Goal: Register for event/course

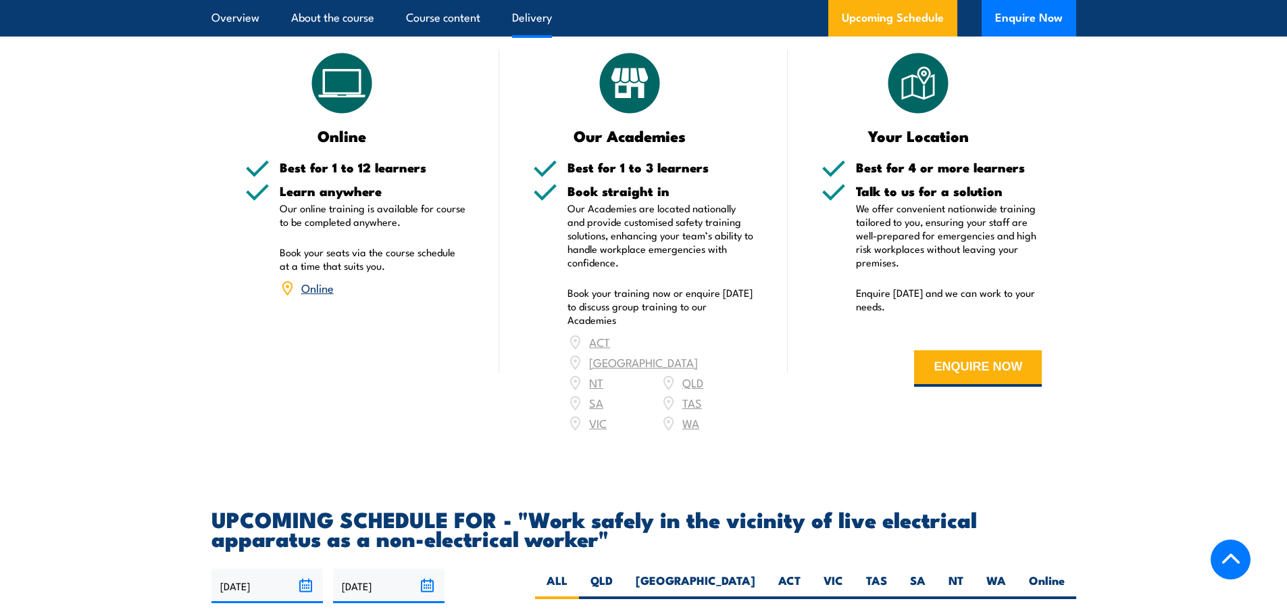
scroll to position [1622, 0]
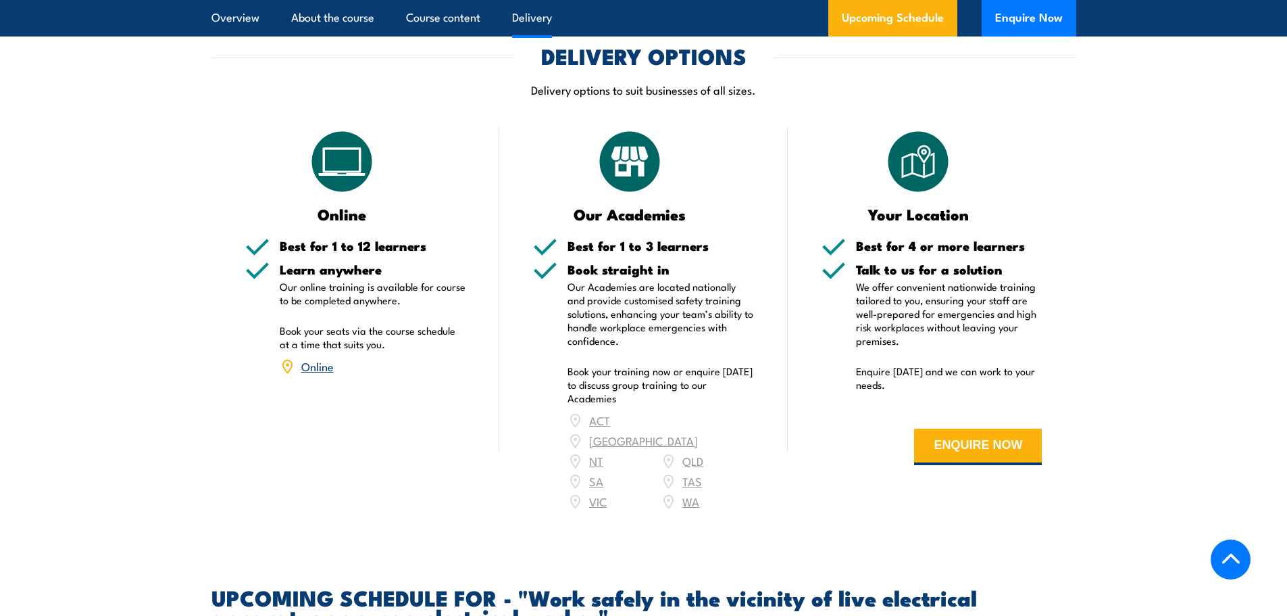
click at [322, 374] on link "Online" at bounding box center [317, 365] width 32 height 16
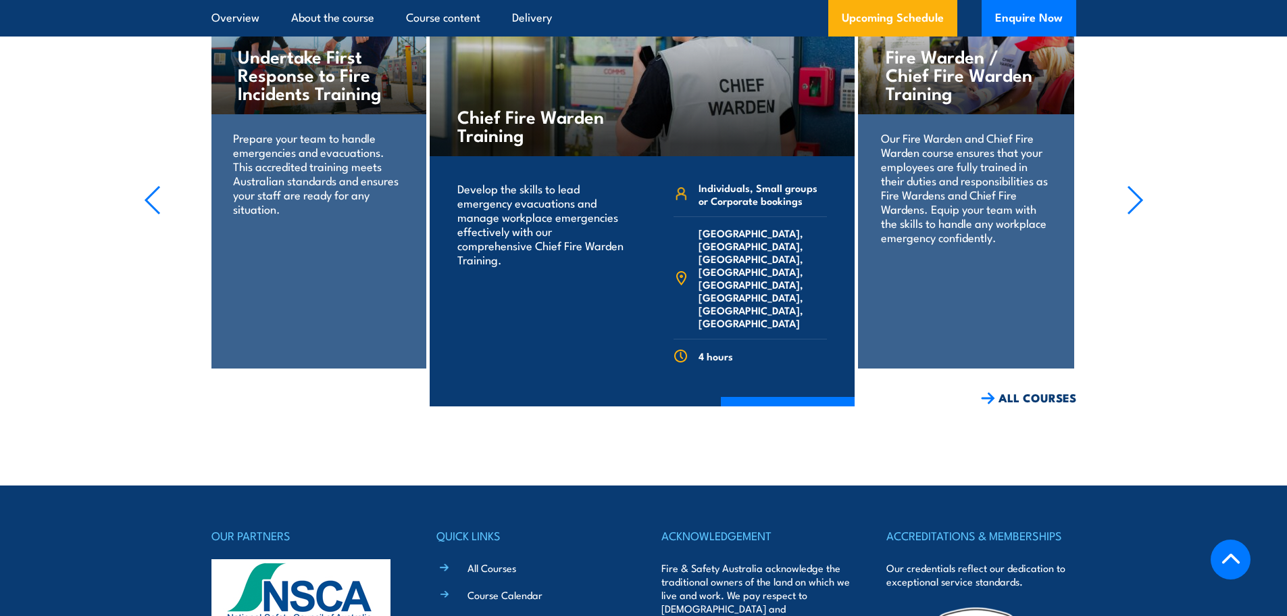
scroll to position [2475, 0]
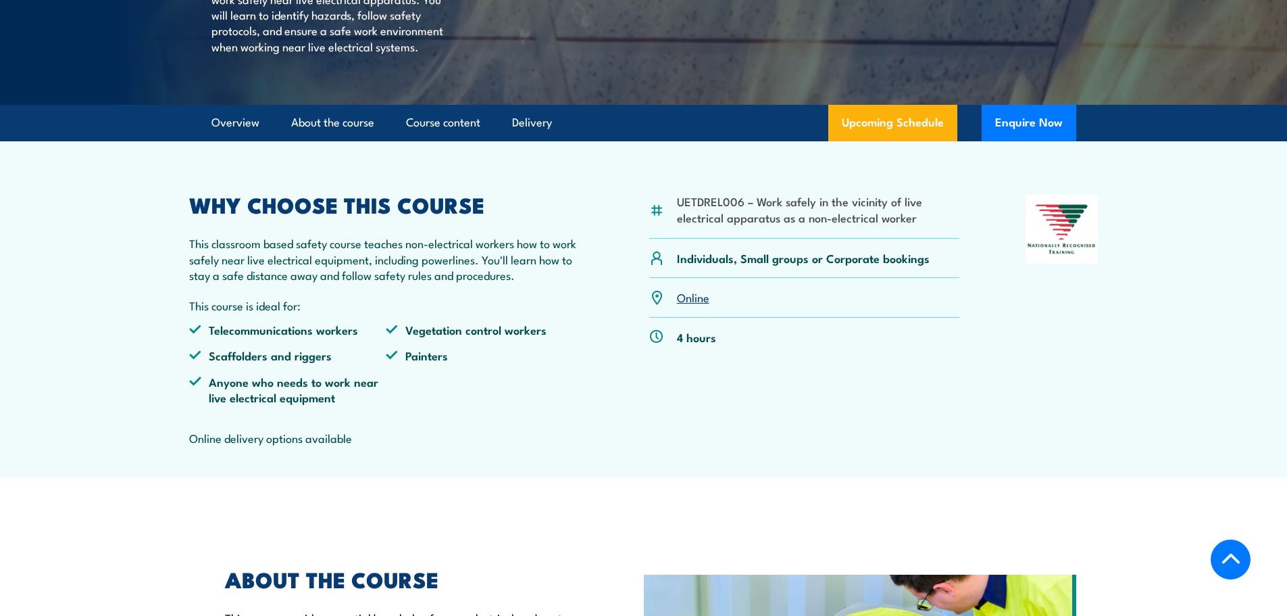
scroll to position [405, 0]
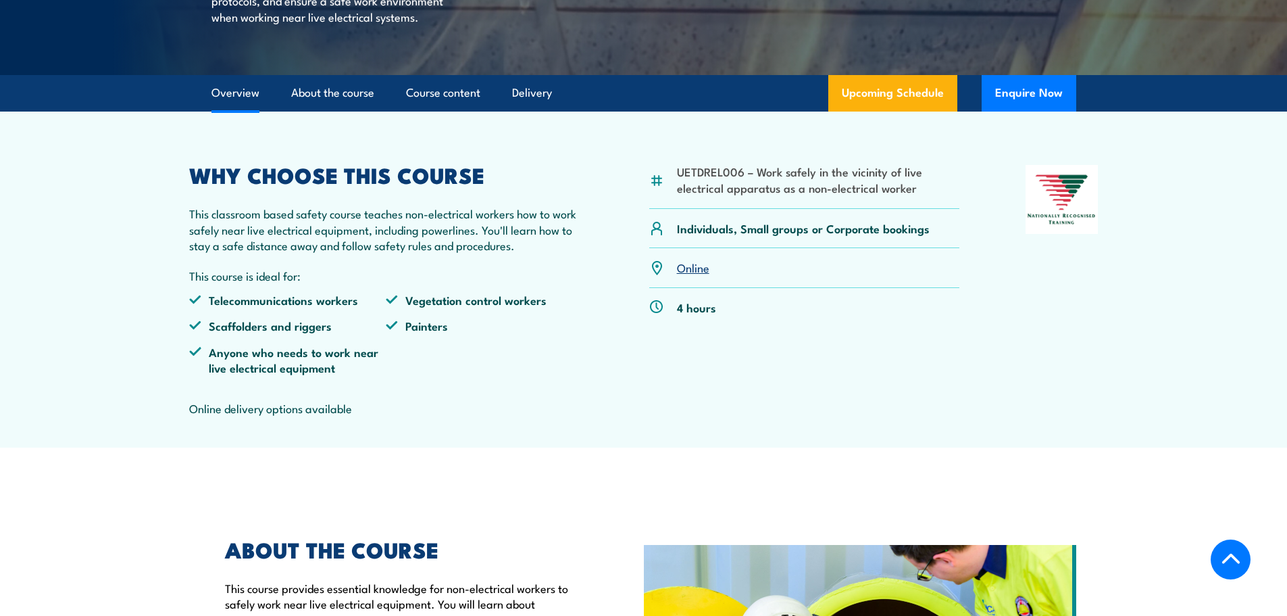
click at [685, 275] on link "Online" at bounding box center [693, 267] width 32 height 16
